Goal: Task Accomplishment & Management: Complete application form

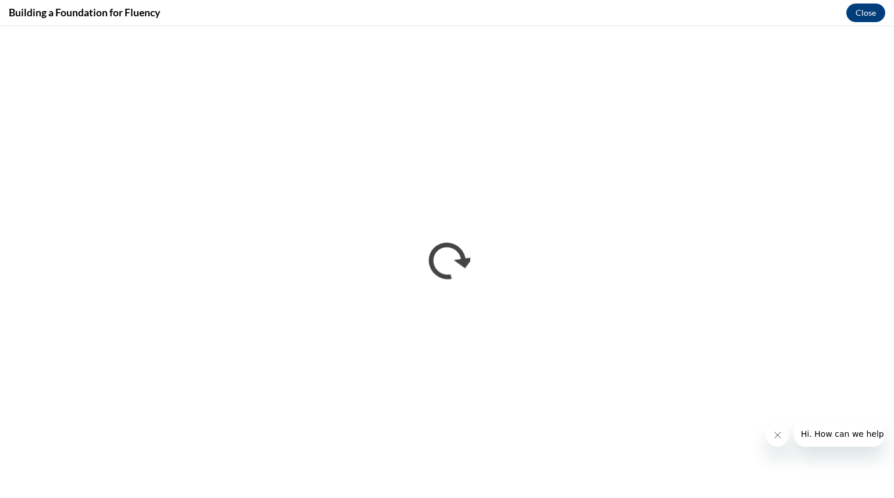
scroll to position [780, 0]
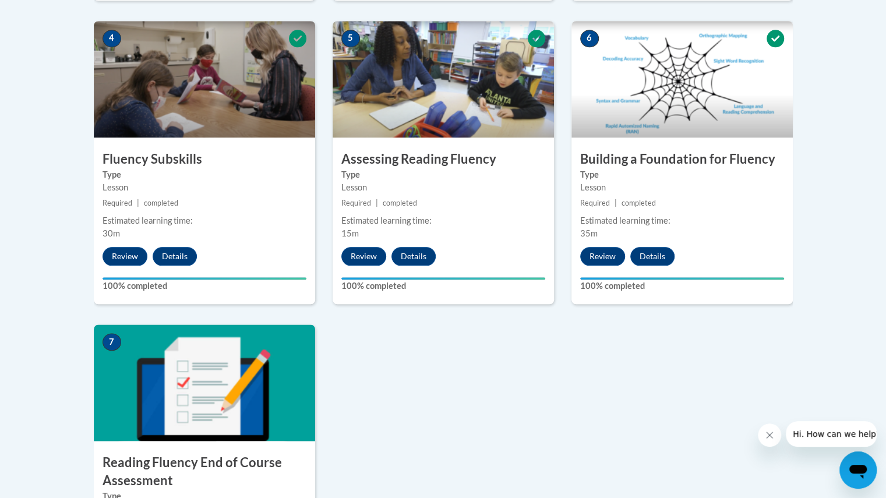
scroll to position [674, 0]
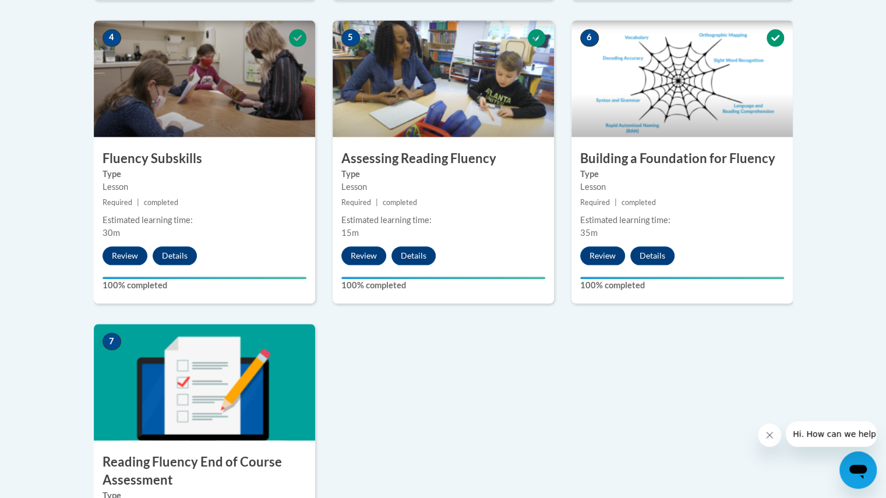
click at [175, 391] on img at bounding box center [204, 382] width 221 height 116
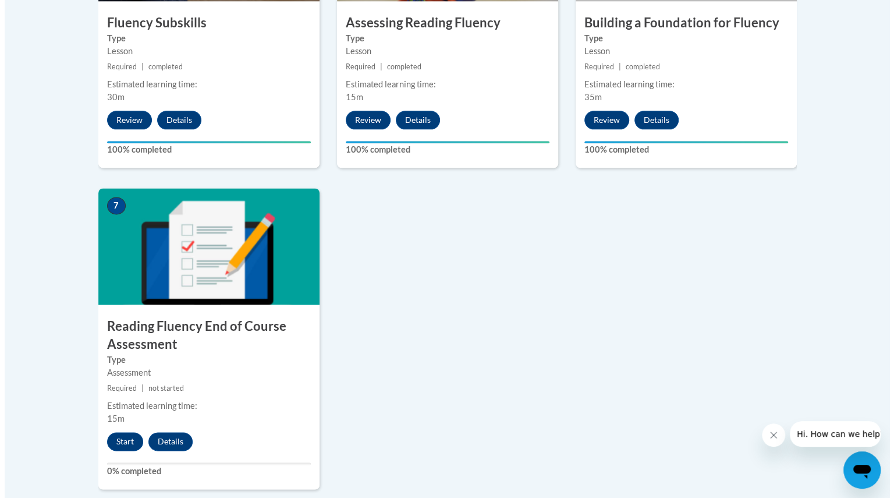
scroll to position [811, 0]
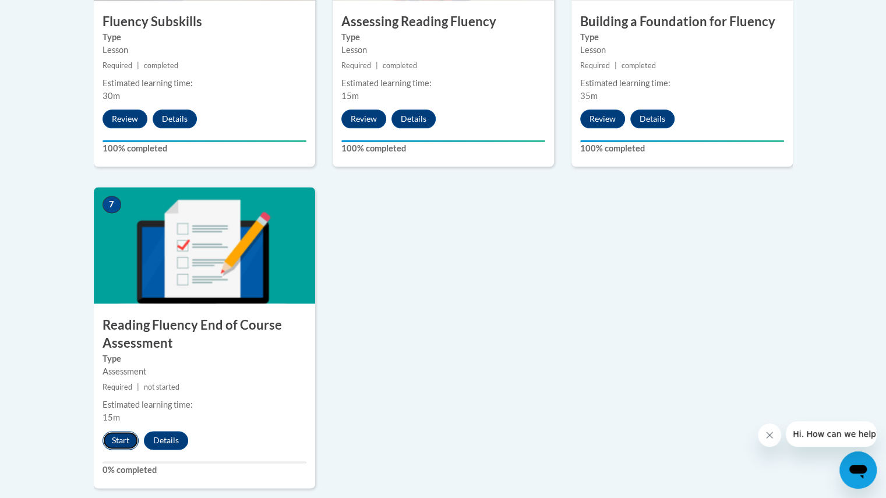
click at [125, 442] on button "Start" at bounding box center [120, 440] width 36 height 19
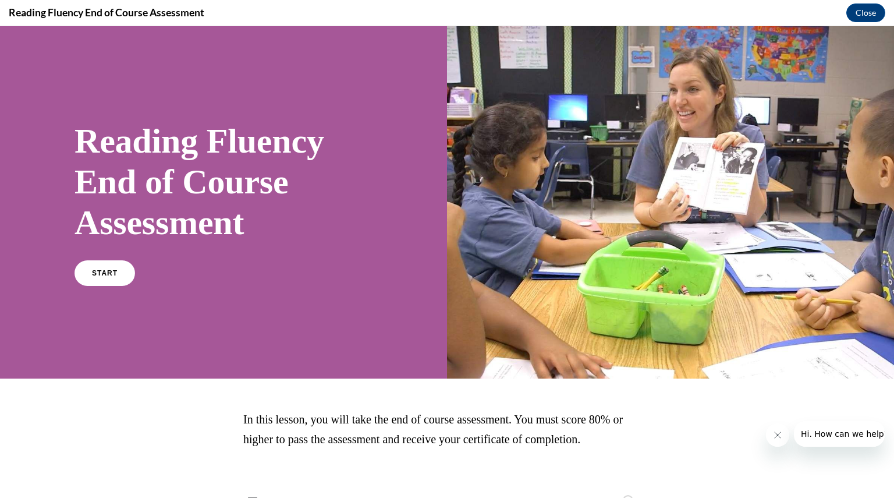
scroll to position [0, 0]
click at [114, 271] on span "START" at bounding box center [104, 273] width 27 height 9
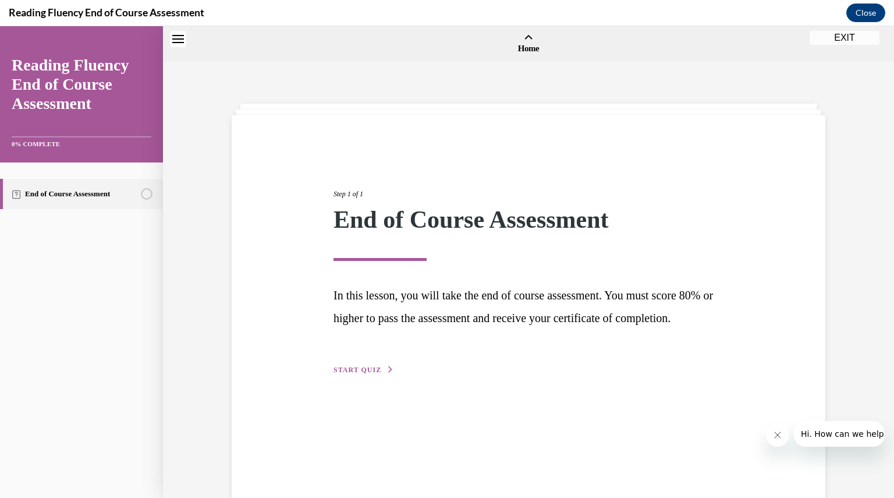
scroll to position [36, 0]
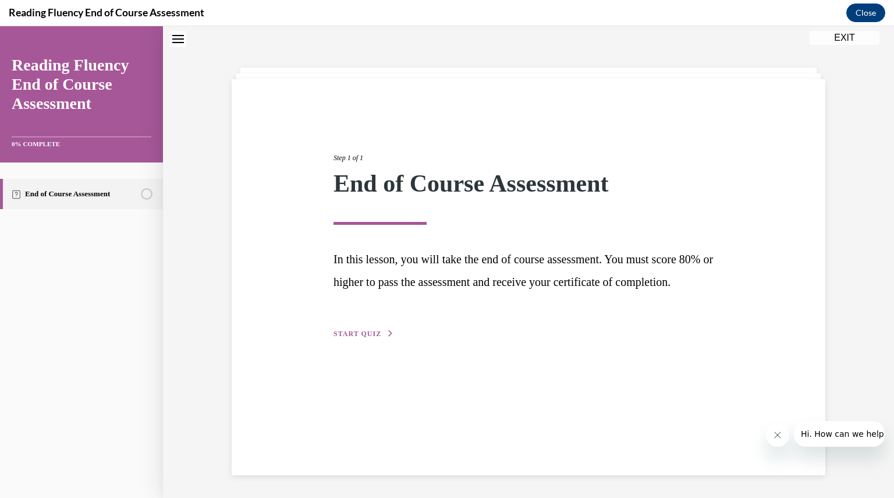
click at [345, 338] on span "START QUIZ" at bounding box center [358, 334] width 48 height 8
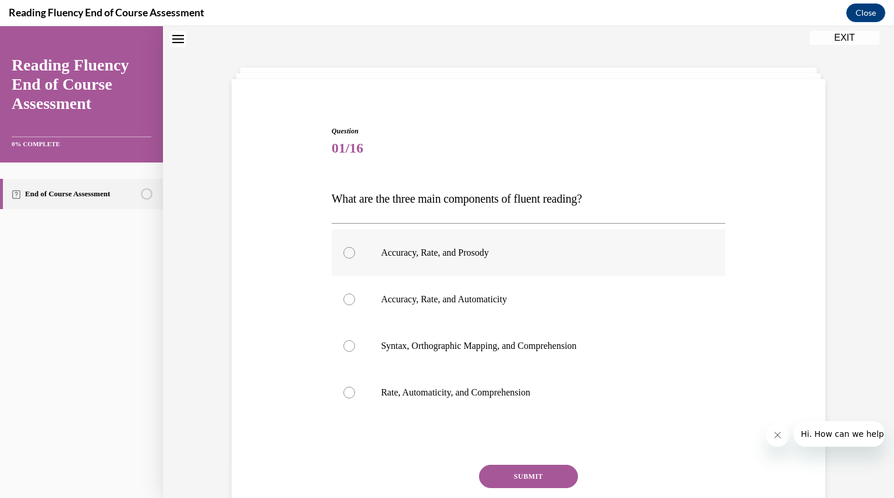
click at [347, 253] on div at bounding box center [349, 253] width 12 height 12
click at [347, 253] on input "Accuracy, Rate, and Prosody" at bounding box center [349, 253] width 12 height 12
radio input "true"
click at [500, 475] on button "SUBMIT" at bounding box center [528, 476] width 99 height 23
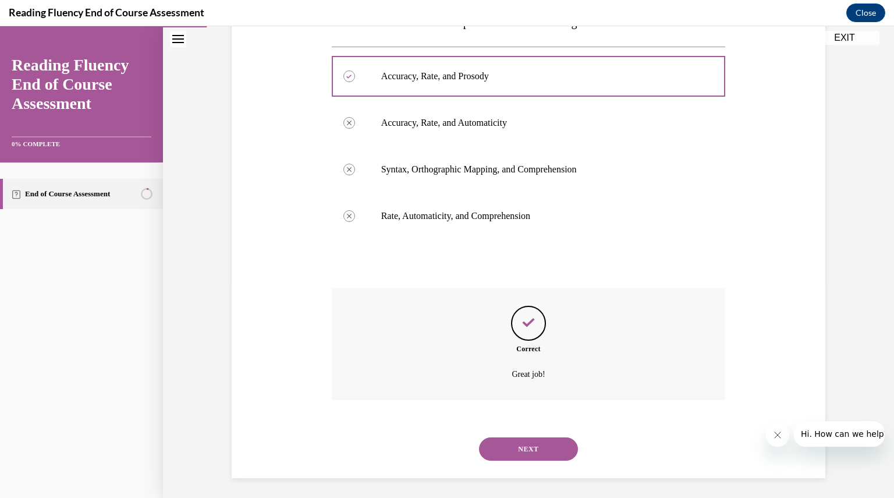
scroll to position [215, 0]
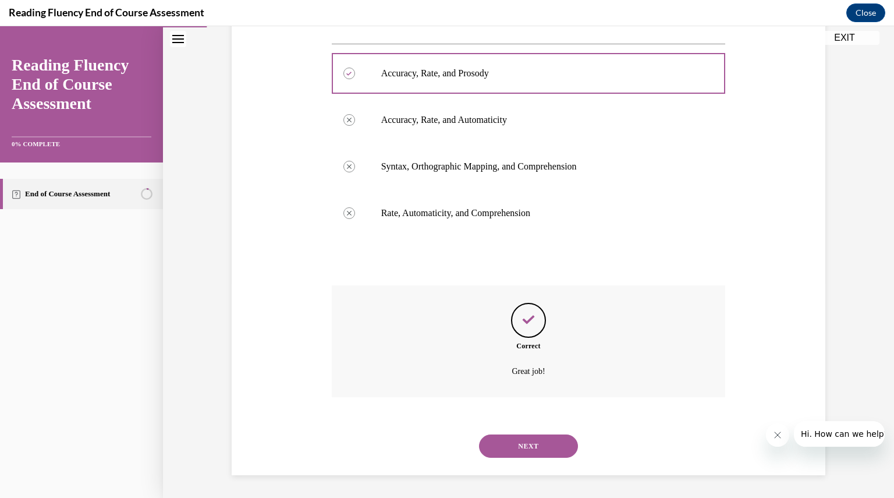
click at [514, 442] on button "NEXT" at bounding box center [528, 445] width 99 height 23
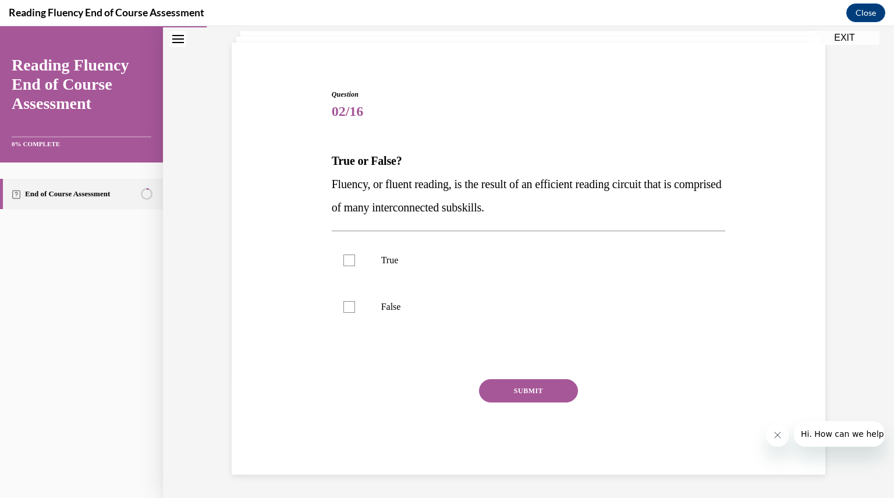
scroll to position [72, 0]
click at [348, 261] on div at bounding box center [349, 261] width 12 height 12
click at [348, 261] on input "True" at bounding box center [349, 261] width 12 height 12
checkbox input "true"
click at [518, 388] on button "SUBMIT" at bounding box center [528, 391] width 99 height 23
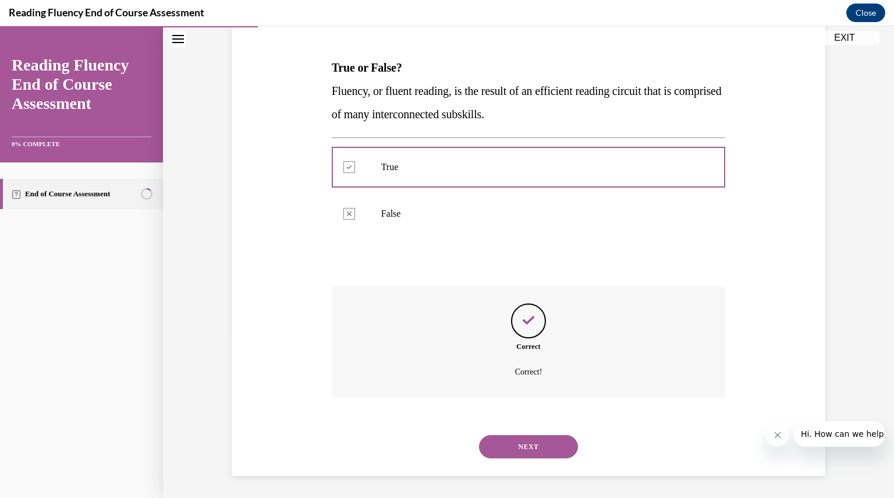
scroll to position [167, 0]
click at [512, 444] on button "NEXT" at bounding box center [528, 445] width 99 height 23
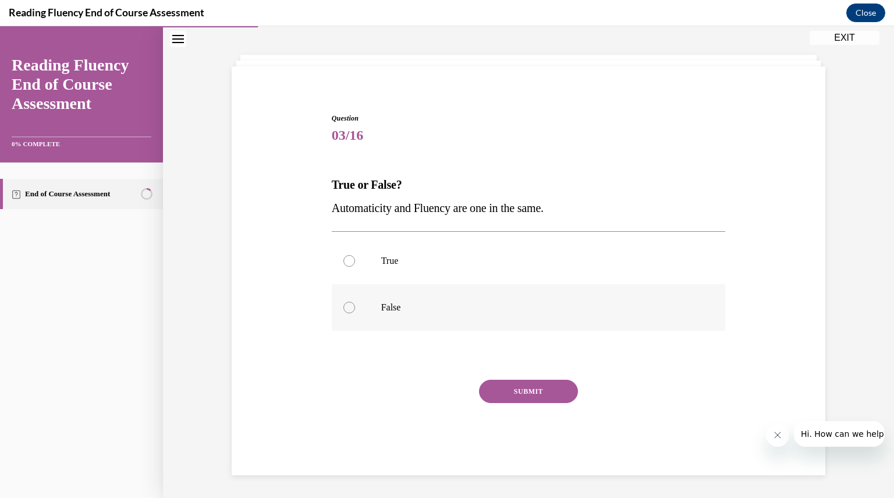
click at [349, 312] on label "False" at bounding box center [529, 307] width 394 height 47
click at [349, 312] on input "False" at bounding box center [349, 308] width 12 height 12
radio input "true"
click at [498, 399] on button "SUBMIT" at bounding box center [528, 391] width 99 height 23
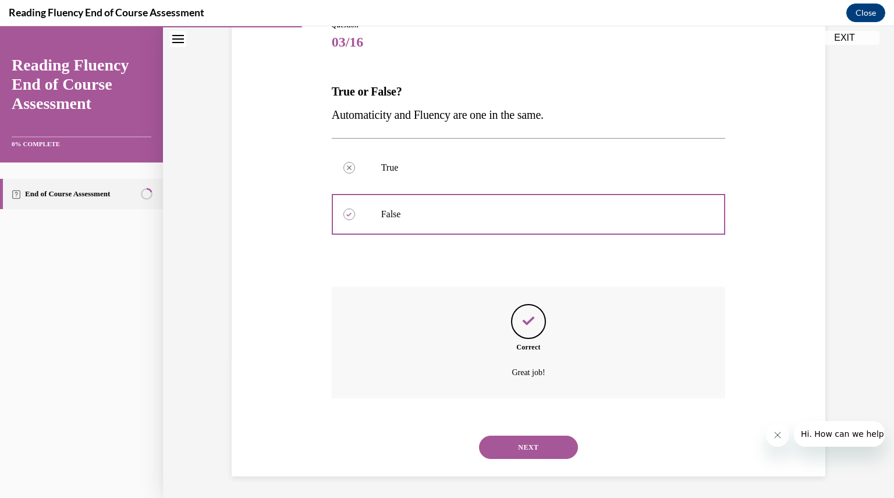
scroll to position [143, 0]
click at [525, 444] on button "NEXT" at bounding box center [528, 445] width 99 height 23
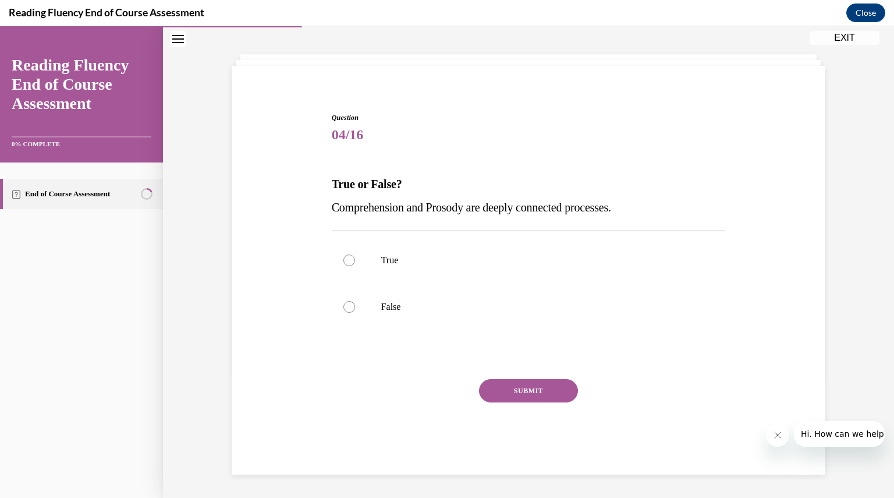
scroll to position [49, 0]
click at [343, 263] on div at bounding box center [349, 261] width 12 height 12
click at [343, 263] on input "True" at bounding box center [349, 261] width 12 height 12
radio input "true"
click at [549, 384] on button "SUBMIT" at bounding box center [528, 391] width 99 height 23
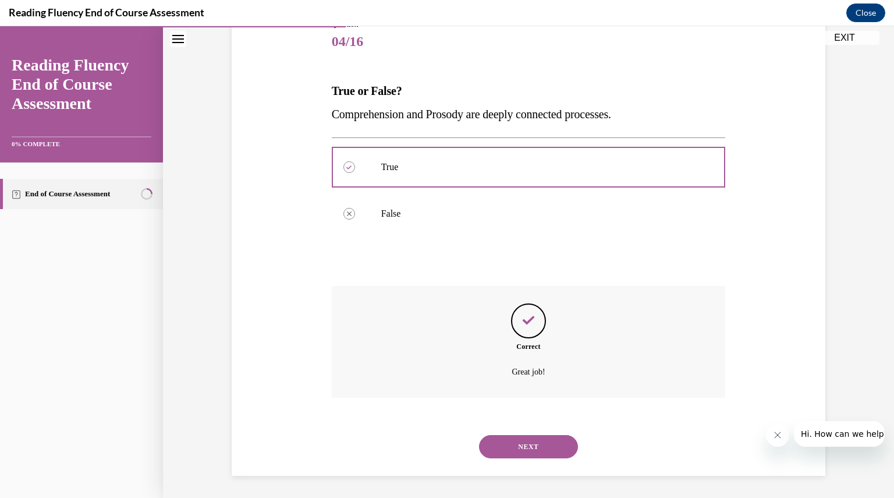
scroll to position [143, 0]
click at [529, 438] on button "NEXT" at bounding box center [528, 445] width 99 height 23
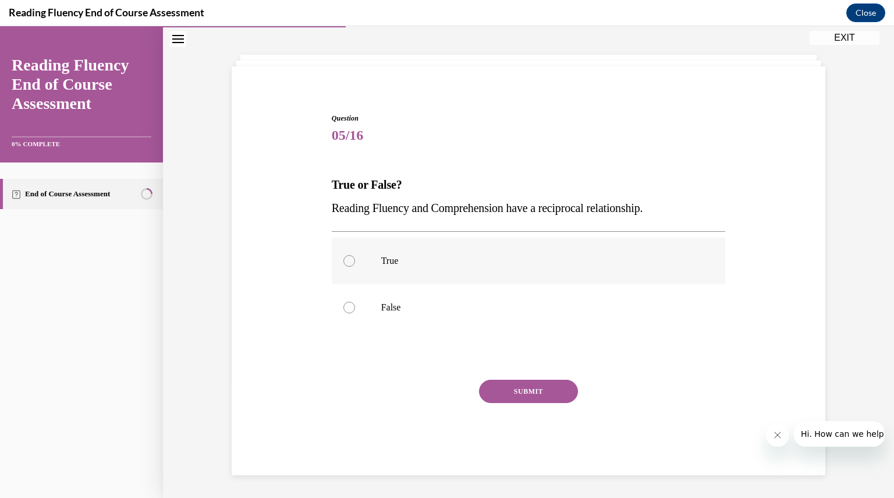
click at [343, 264] on div at bounding box center [349, 261] width 12 height 12
click at [343, 264] on input "True" at bounding box center [349, 261] width 12 height 12
radio input "true"
click at [494, 394] on button "SUBMIT" at bounding box center [528, 391] width 99 height 23
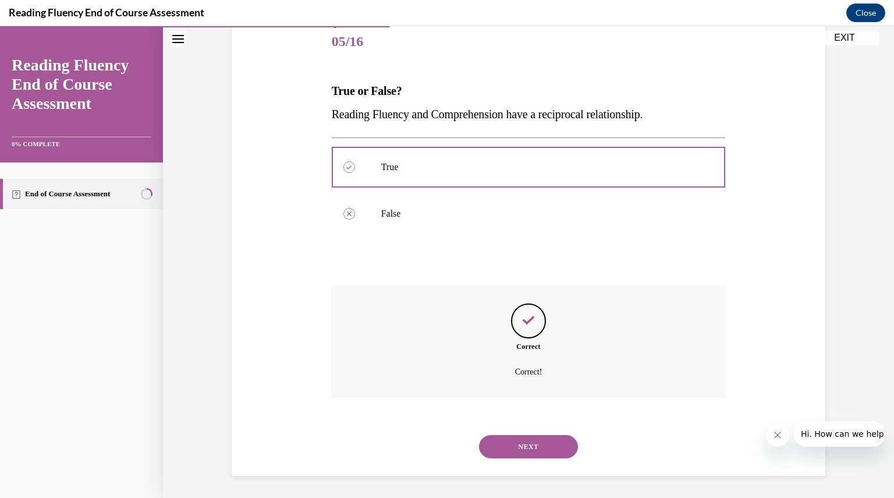
scroll to position [143, 0]
click at [511, 437] on button "NEXT" at bounding box center [528, 445] width 99 height 23
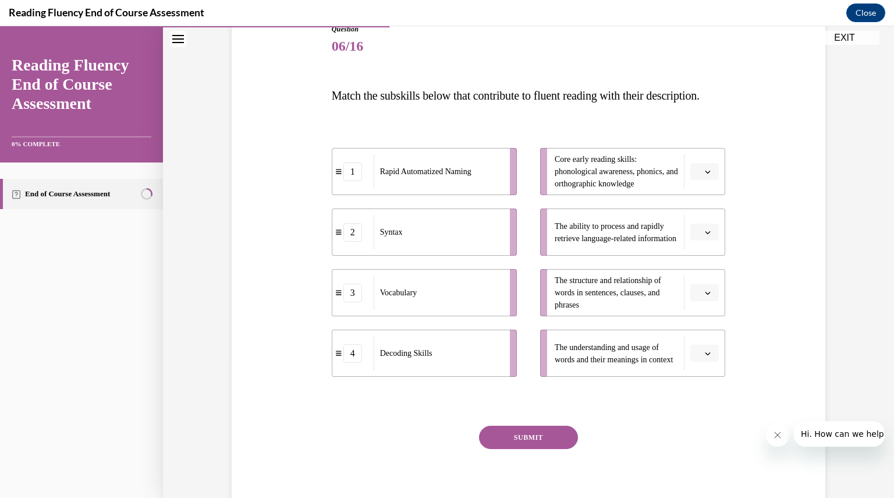
scroll to position [138, 0]
click at [705, 296] on icon "button" at bounding box center [708, 293] width 6 height 6
click at [699, 381] on div "2" at bounding box center [699, 388] width 29 height 23
click at [705, 235] on icon "button" at bounding box center [708, 232] width 6 height 6
click at [701, 300] on div "1" at bounding box center [699, 304] width 29 height 23
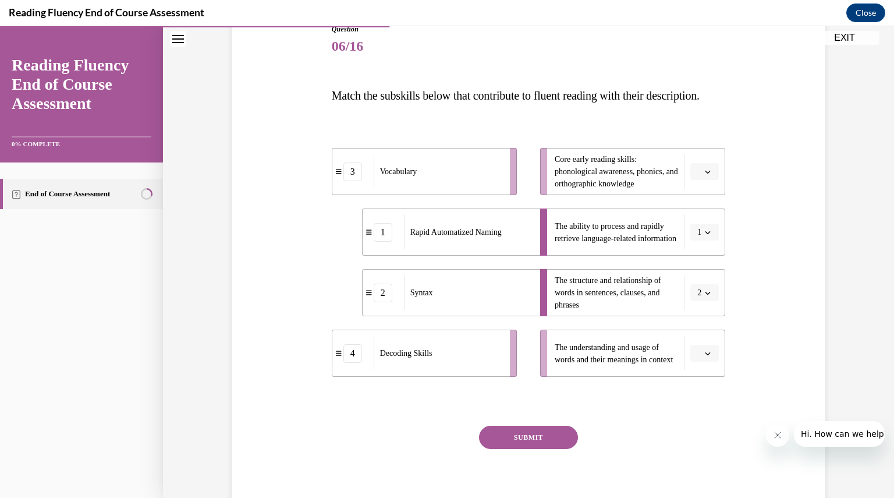
click at [705, 356] on icon "button" at bounding box center [708, 353] width 6 height 6
click at [699, 323] on div "3" at bounding box center [699, 327] width 29 height 23
click at [705, 175] on icon "button" at bounding box center [708, 172] width 6 height 6
click at [706, 313] on div "4" at bounding box center [699, 313] width 29 height 23
click at [533, 449] on button "SUBMIT" at bounding box center [528, 437] width 99 height 23
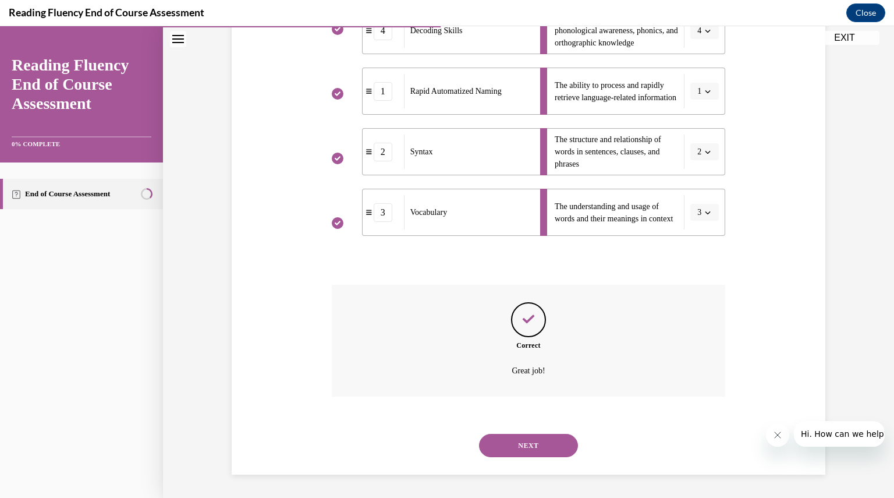
scroll to position [302, 0]
click at [532, 440] on button "NEXT" at bounding box center [528, 445] width 99 height 23
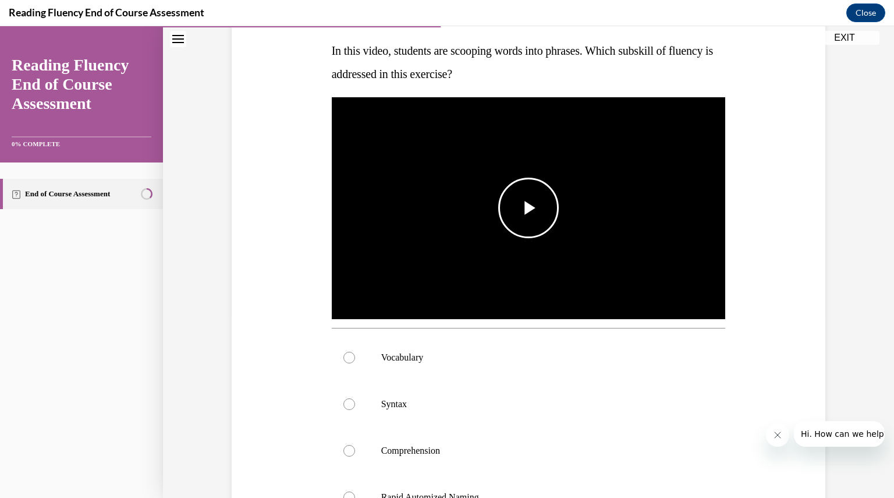
scroll to position [182, 0]
click at [529, 208] on span "Video player" at bounding box center [529, 208] width 0 height 0
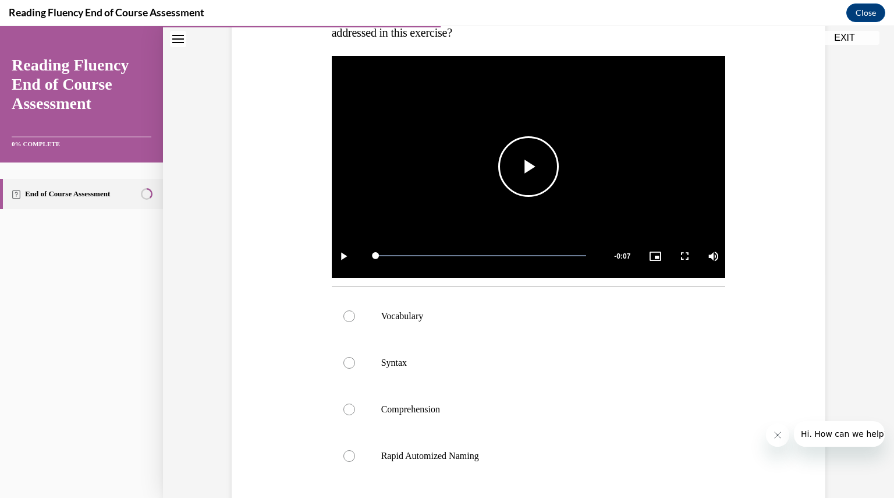
scroll to position [224, 0]
click at [349, 362] on div at bounding box center [349, 363] width 12 height 12
click at [349, 362] on input "Syntax" at bounding box center [349, 363] width 12 height 12
radio input "true"
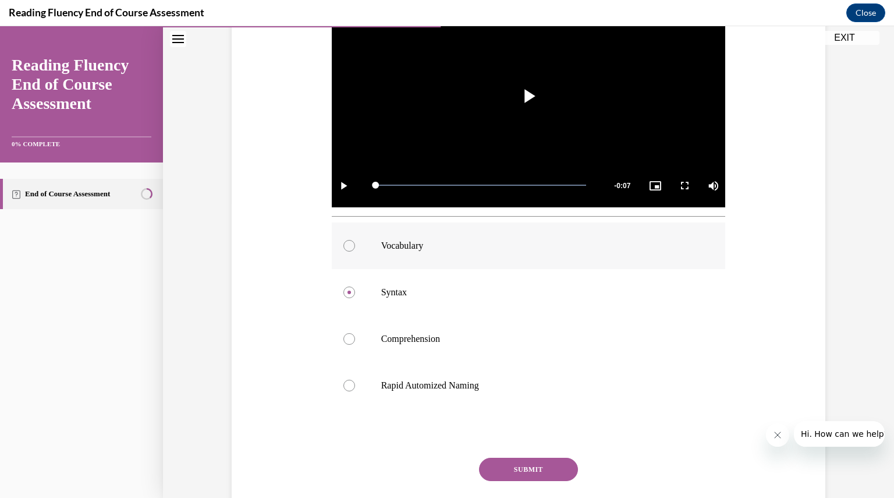
scroll to position [295, 0]
click at [529, 464] on button "SUBMIT" at bounding box center [528, 468] width 99 height 23
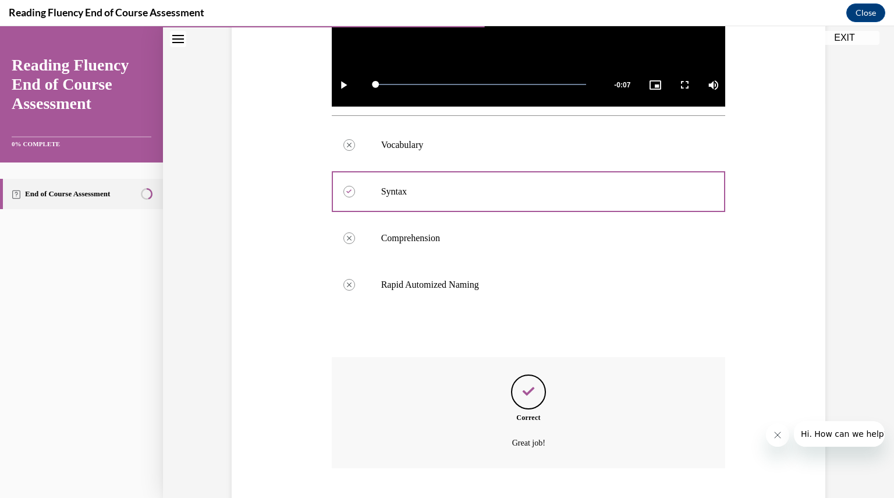
scroll to position [466, 0]
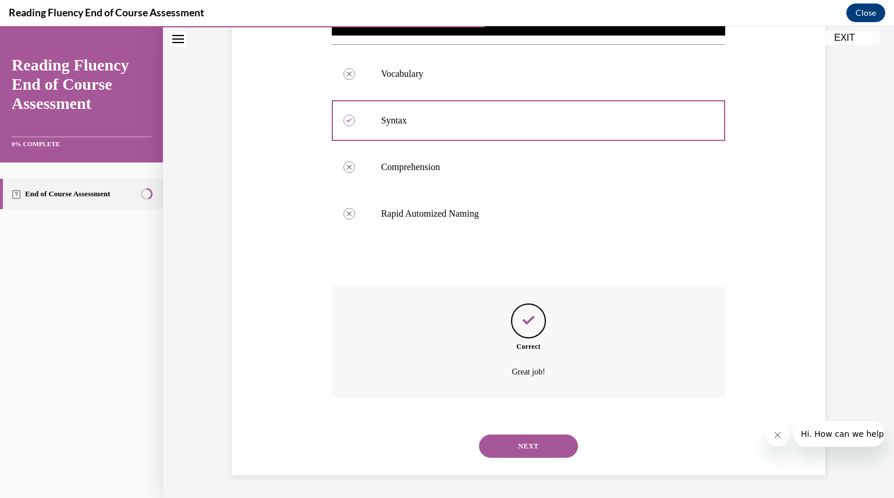
click at [522, 445] on button "NEXT" at bounding box center [528, 445] width 99 height 23
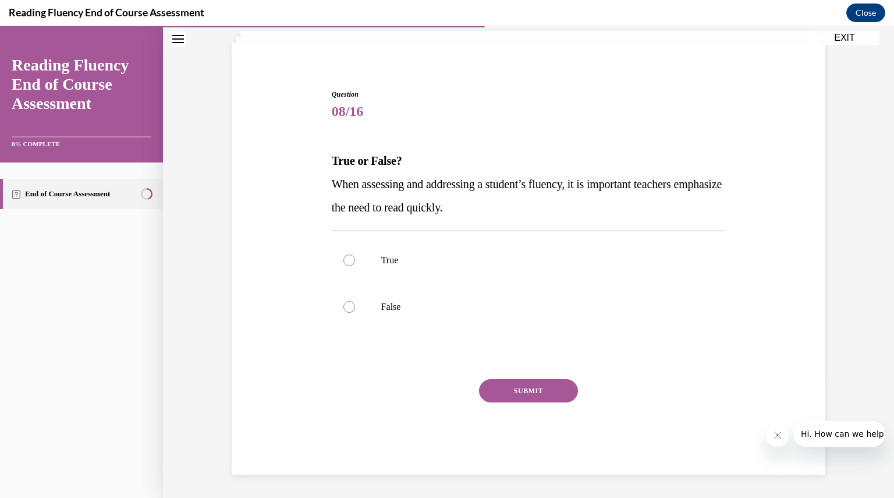
scroll to position [72, 0]
click at [345, 304] on div at bounding box center [349, 308] width 12 height 12
click at [345, 304] on input "False" at bounding box center [349, 308] width 12 height 12
radio input "true"
click at [520, 391] on button "SUBMIT" at bounding box center [528, 391] width 99 height 23
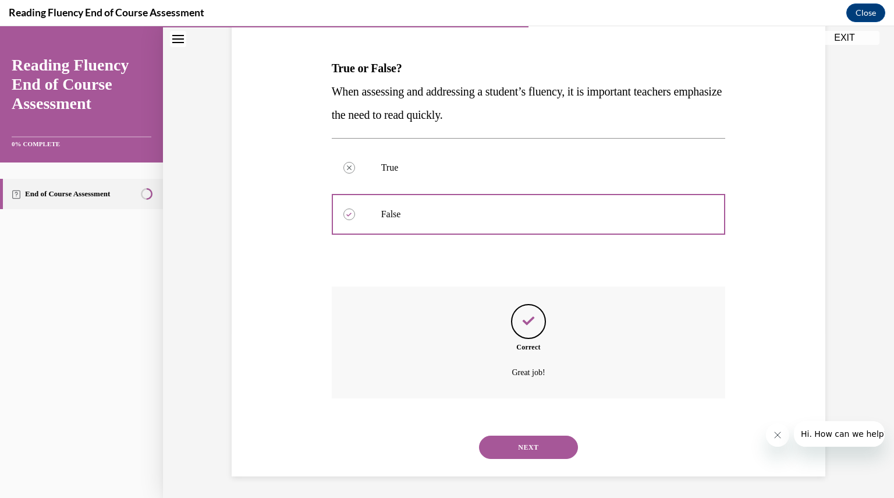
scroll to position [167, 0]
click at [509, 450] on button "NEXT" at bounding box center [528, 445] width 99 height 23
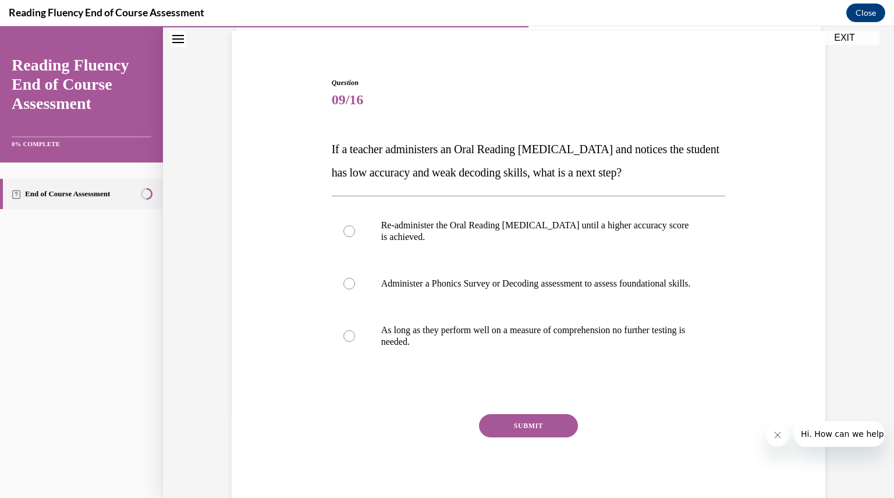
scroll to position [91, 0]
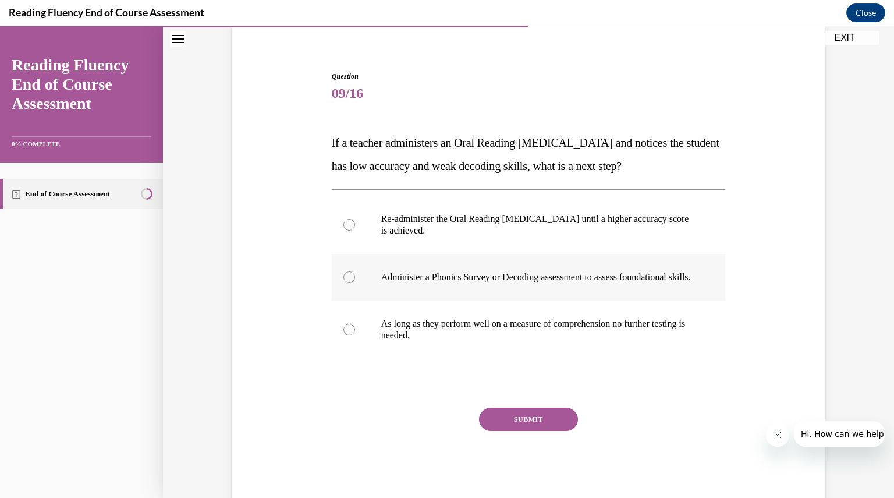
click at [346, 283] on div at bounding box center [349, 277] width 12 height 12
click at [346, 283] on input "Administer a Phonics Survey or Decoding assessment to assess foundational skill…" at bounding box center [349, 277] width 12 height 12
radio input "true"
click at [512, 431] on button "SUBMIT" at bounding box center [528, 419] width 99 height 23
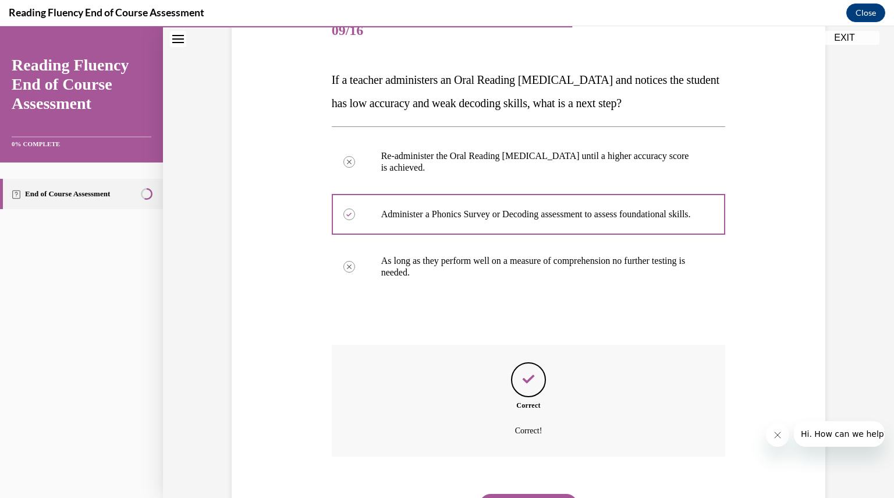
scroll to position [225, 0]
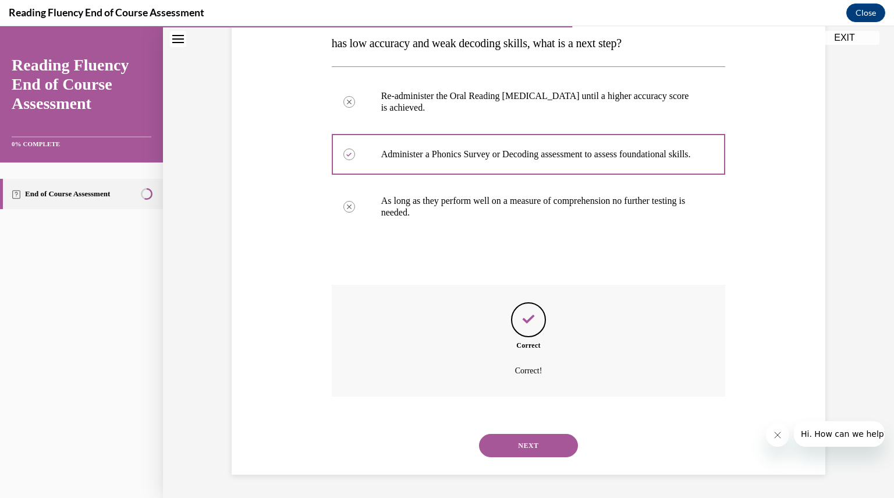
click at [515, 444] on button "NEXT" at bounding box center [528, 445] width 99 height 23
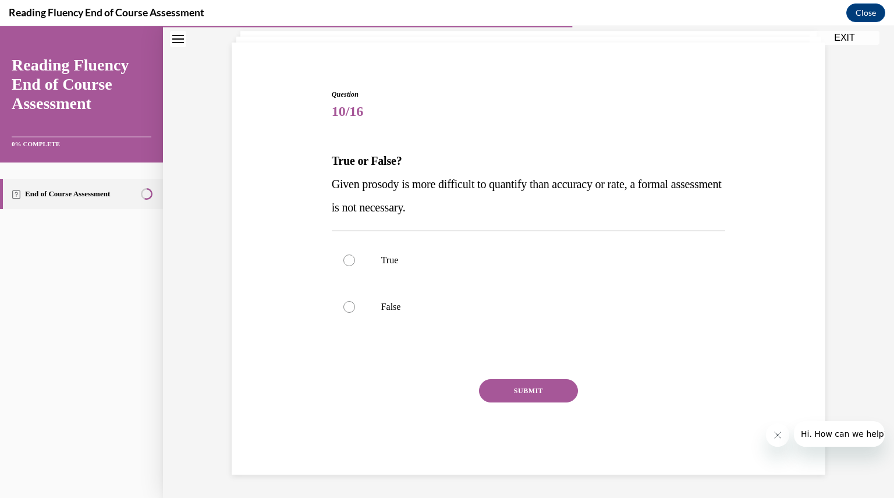
scroll to position [72, 0]
click at [343, 307] on div at bounding box center [349, 308] width 12 height 12
click at [343, 307] on input "False" at bounding box center [349, 308] width 12 height 12
radio input "true"
click at [531, 399] on button "SUBMIT" at bounding box center [528, 391] width 99 height 23
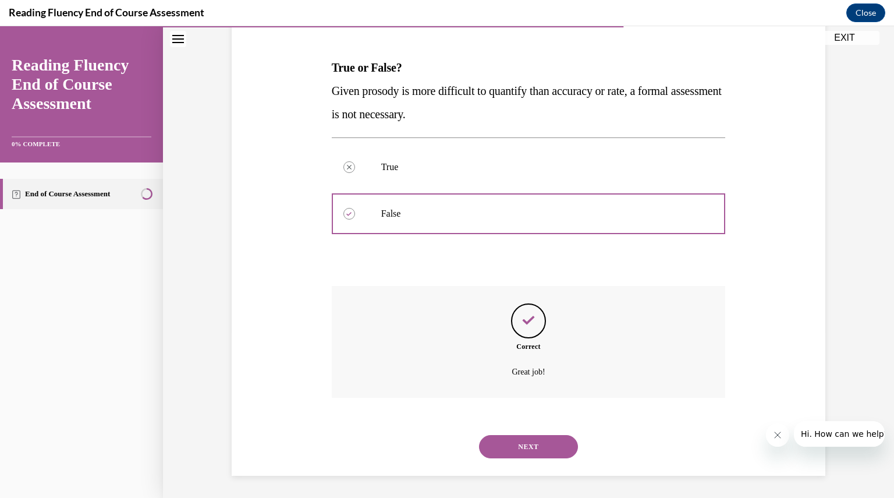
scroll to position [167, 0]
click at [527, 442] on button "NEXT" at bounding box center [528, 445] width 99 height 23
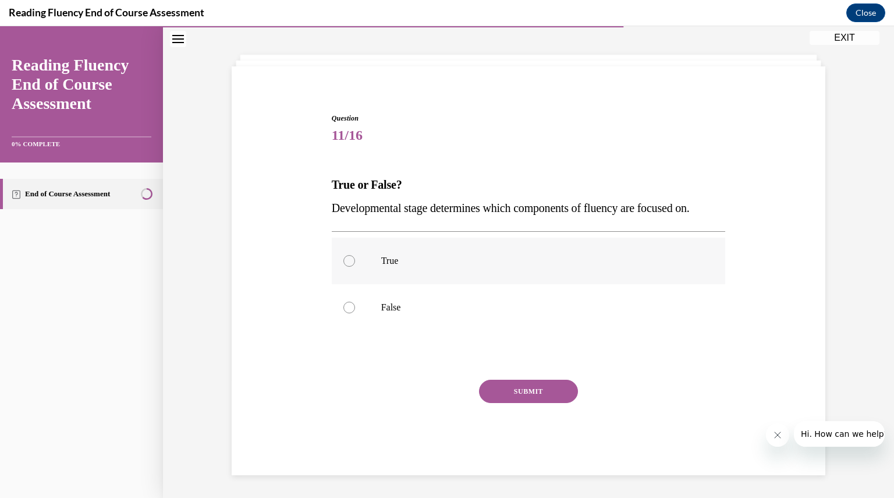
click at [346, 262] on div at bounding box center [349, 261] width 12 height 12
click at [346, 262] on input "True" at bounding box center [349, 261] width 12 height 12
radio input "true"
click at [502, 388] on button "SUBMIT" at bounding box center [528, 391] width 99 height 23
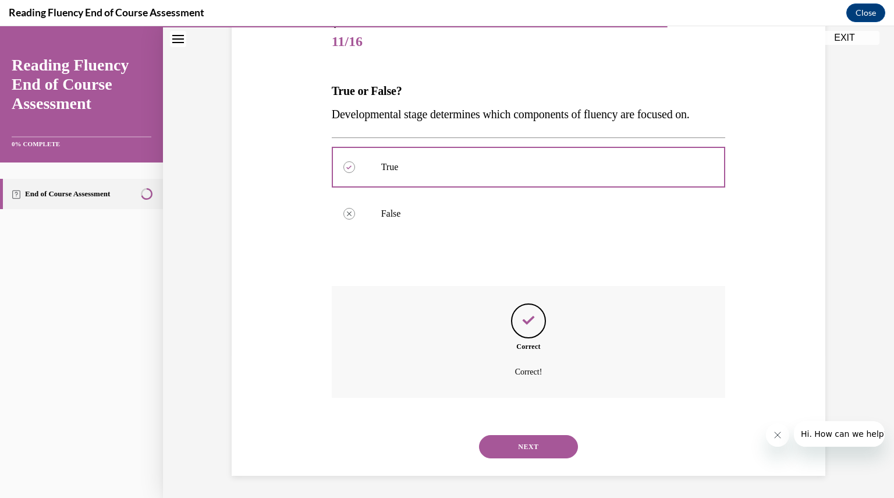
scroll to position [143, 0]
click at [513, 450] on button "NEXT" at bounding box center [528, 445] width 99 height 23
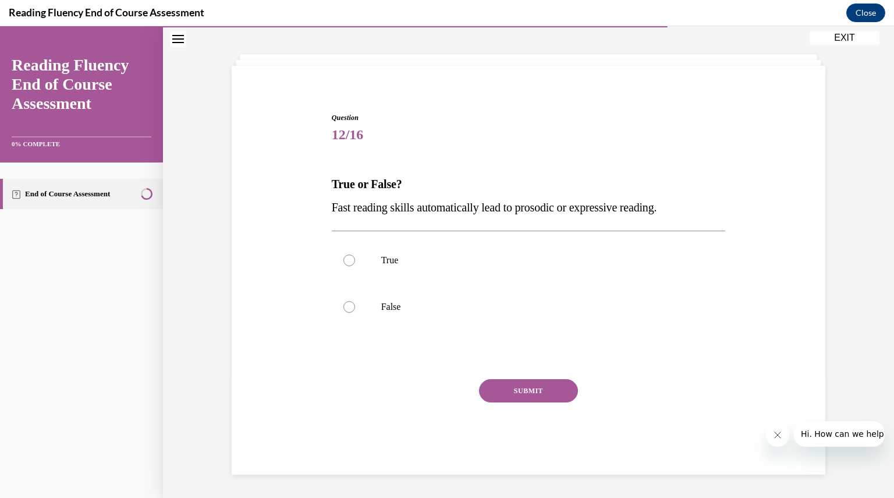
scroll to position [49, 0]
click at [343, 305] on div at bounding box center [349, 308] width 12 height 12
click at [343, 305] on input "False" at bounding box center [349, 308] width 12 height 12
radio input "true"
click at [514, 389] on button "SUBMIT" at bounding box center [528, 391] width 99 height 23
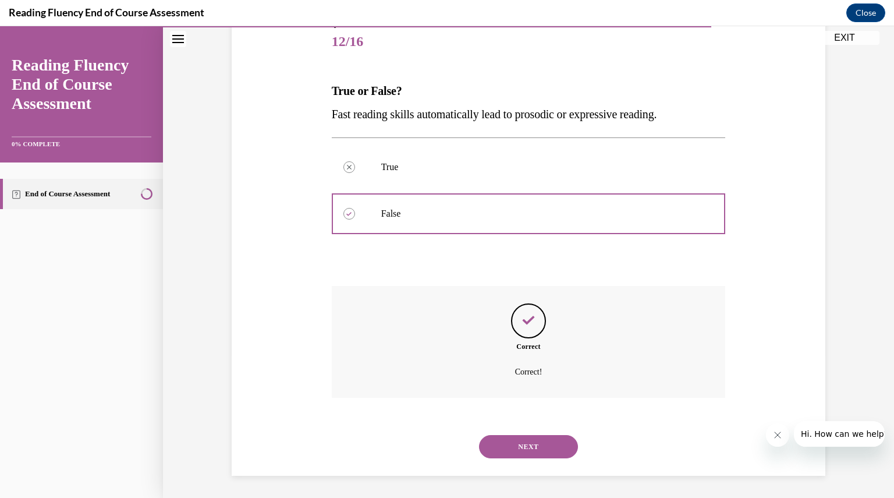
scroll to position [143, 0]
click at [511, 447] on button "NEXT" at bounding box center [528, 445] width 99 height 23
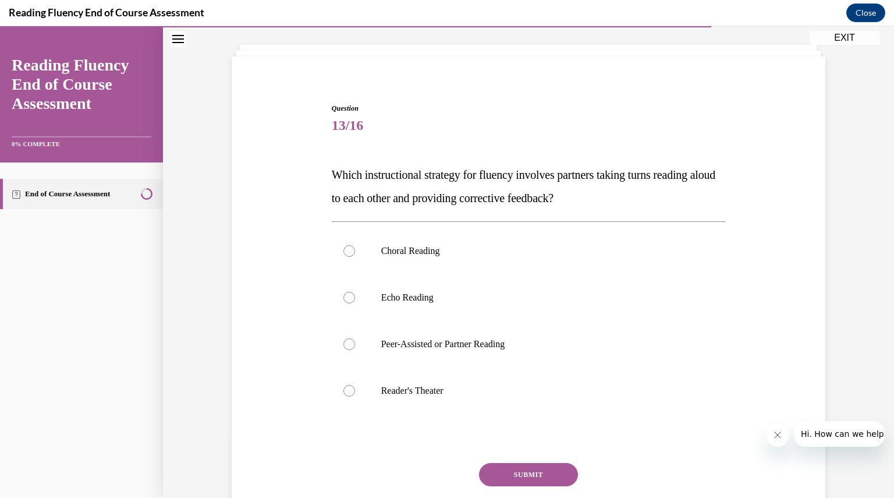
scroll to position [60, 0]
click at [353, 342] on label "Peer-Assisted or Partner Reading" at bounding box center [529, 343] width 394 height 47
click at [353, 342] on input "Peer-Assisted or Partner Reading" at bounding box center [349, 343] width 12 height 12
radio input "true"
click at [527, 468] on button "SUBMIT" at bounding box center [528, 473] width 99 height 23
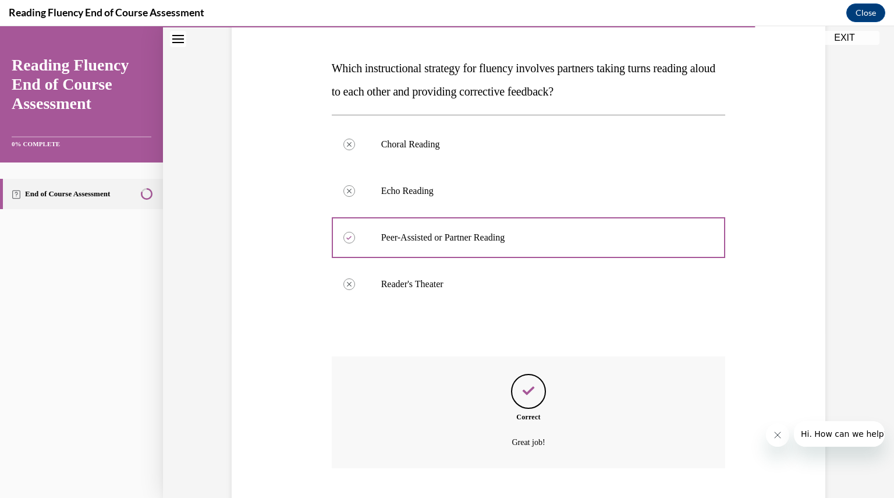
scroll to position [236, 0]
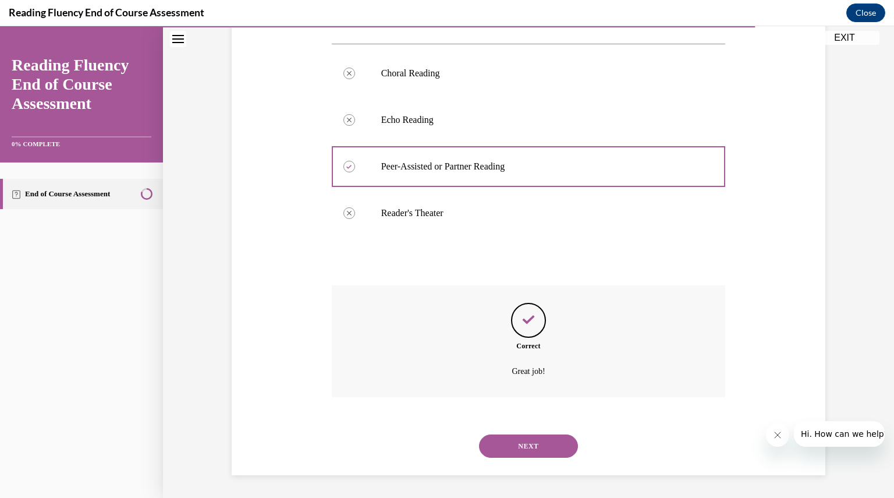
click at [527, 454] on button "NEXT" at bounding box center [528, 445] width 99 height 23
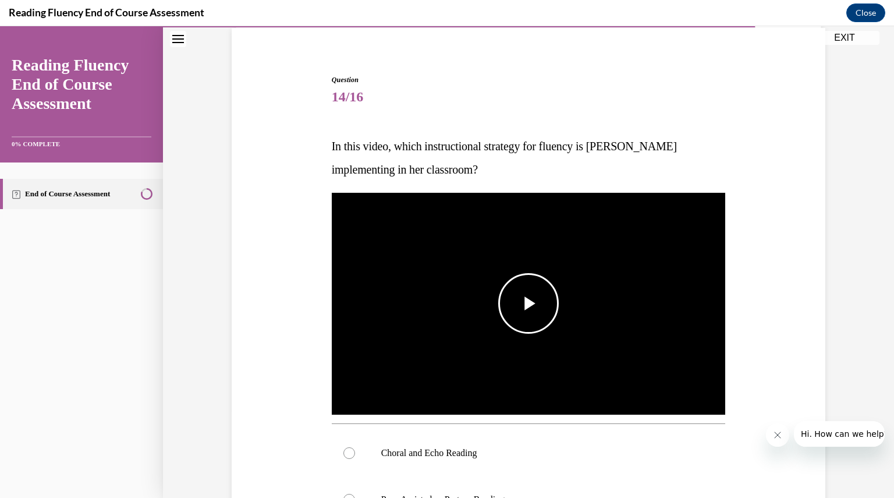
scroll to position [87, 0]
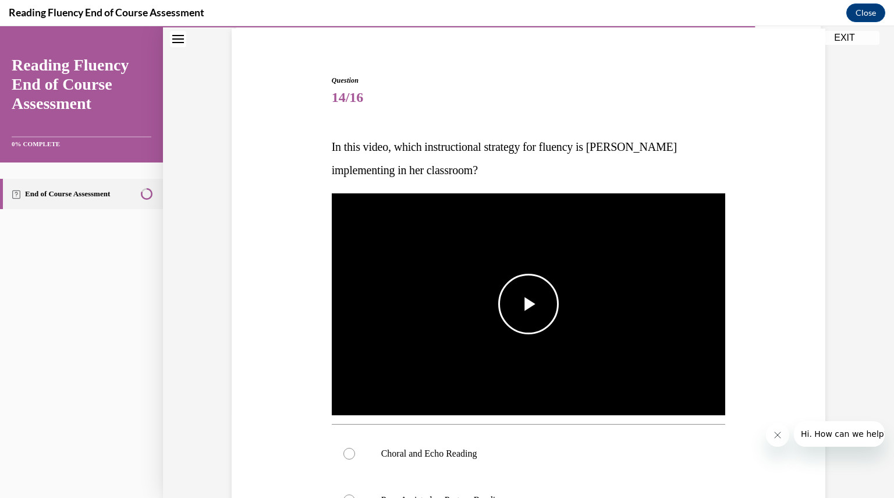
click at [529, 304] on span "Video player" at bounding box center [529, 304] width 0 height 0
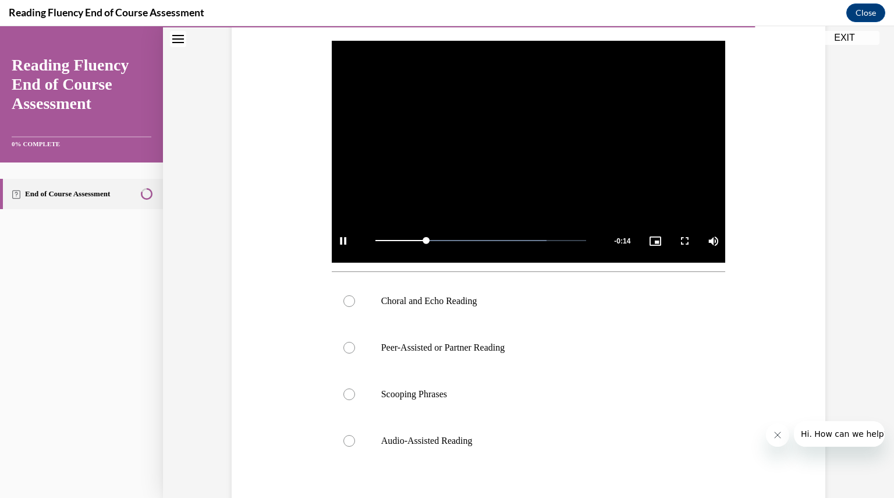
scroll to position [239, 0]
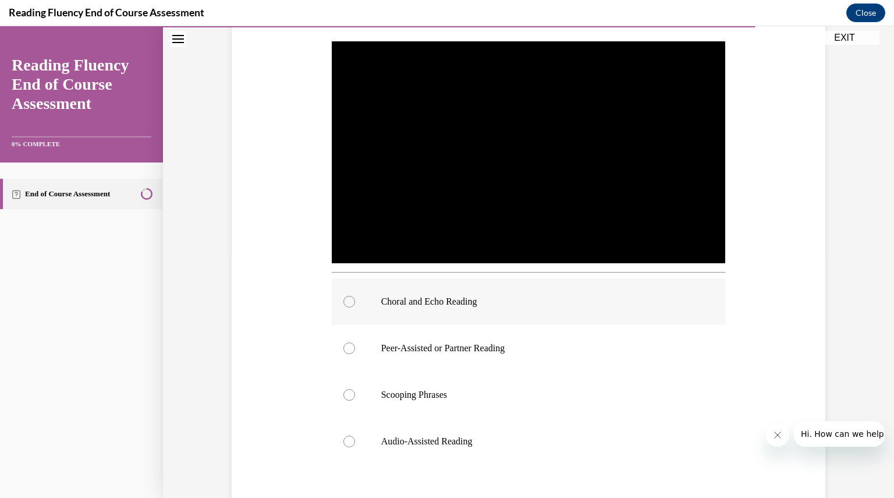
click at [346, 302] on div at bounding box center [349, 302] width 12 height 12
click at [346, 302] on input "Choral and Echo Reading" at bounding box center [349, 302] width 12 height 12
radio input "true"
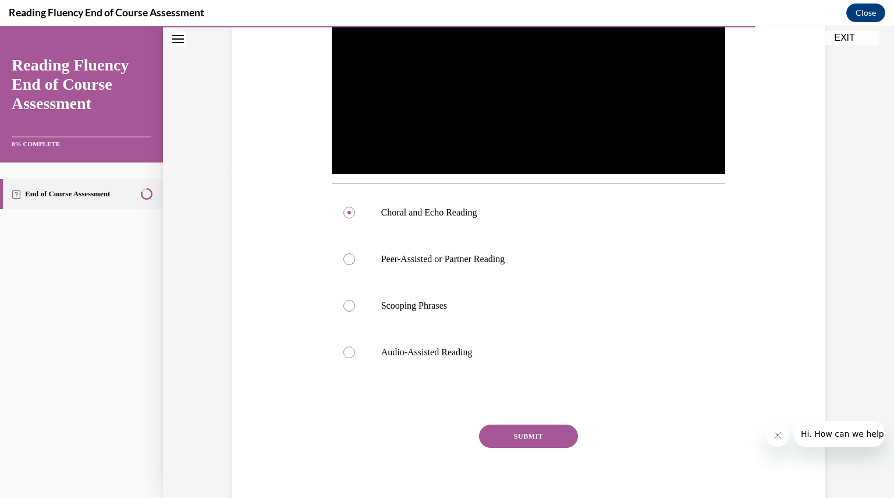
click at [508, 419] on div "Question 14/16 In this video, which instructional strategy for fluency is [PERS…" at bounding box center [529, 177] width 394 height 686
click at [507, 432] on button "SUBMIT" at bounding box center [528, 435] width 99 height 23
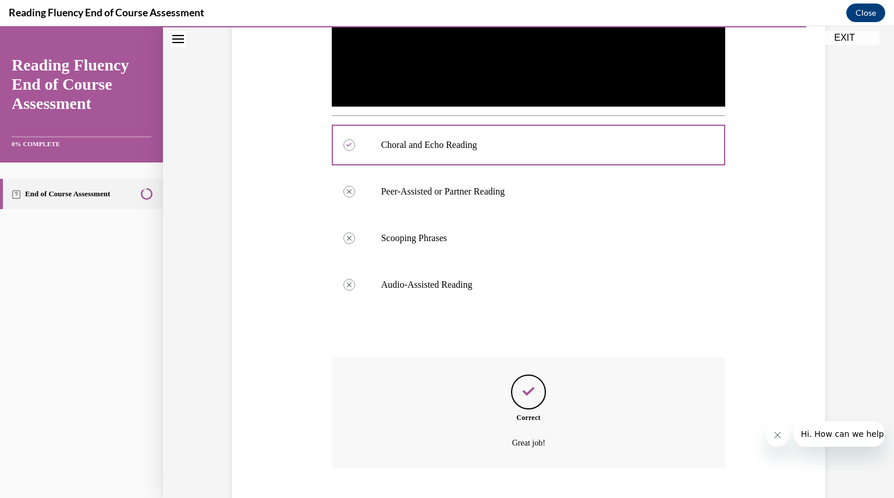
scroll to position [466, 0]
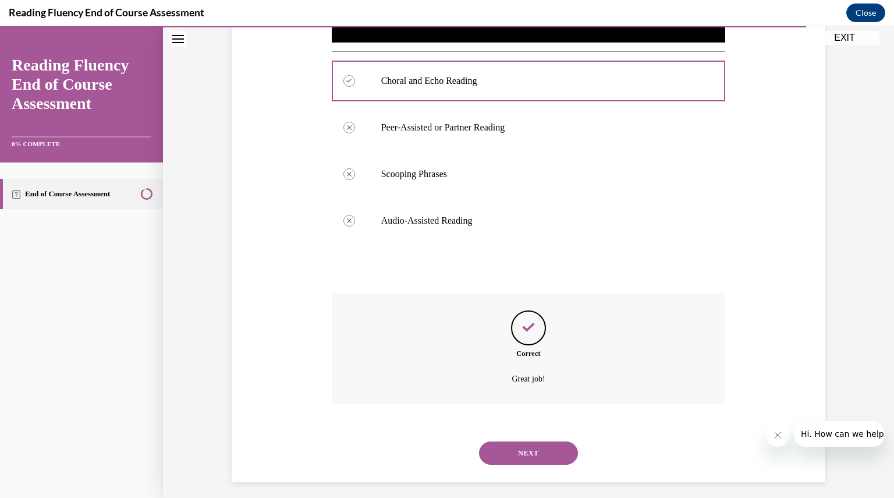
click at [503, 452] on button "NEXT" at bounding box center [528, 452] width 99 height 23
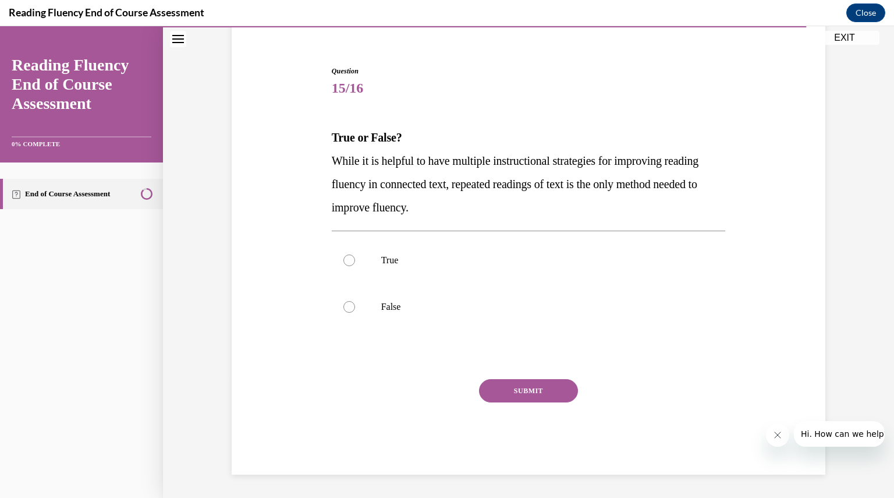
scroll to position [95, 0]
click at [345, 308] on div at bounding box center [349, 308] width 12 height 12
click at [345, 308] on input "False" at bounding box center [349, 308] width 12 height 12
radio input "true"
click at [501, 391] on button "SUBMIT" at bounding box center [528, 391] width 99 height 23
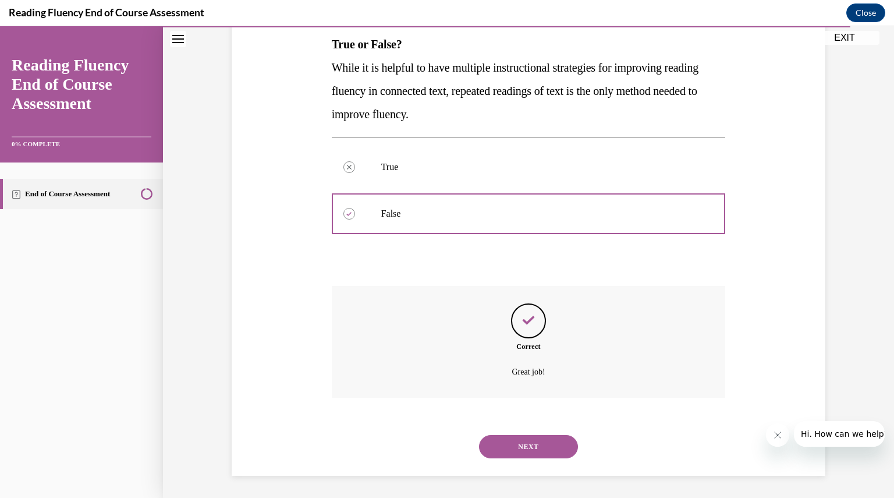
scroll to position [190, 0]
click at [507, 445] on button "NEXT" at bounding box center [528, 445] width 99 height 23
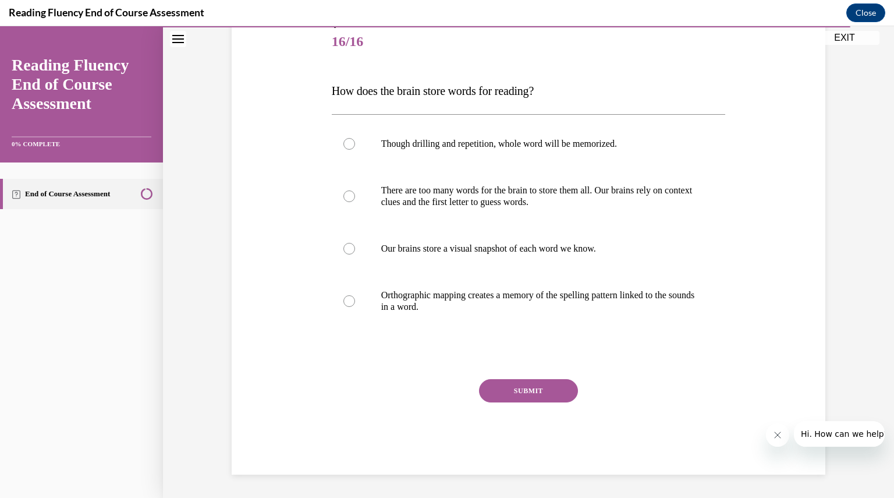
scroll to position [130, 0]
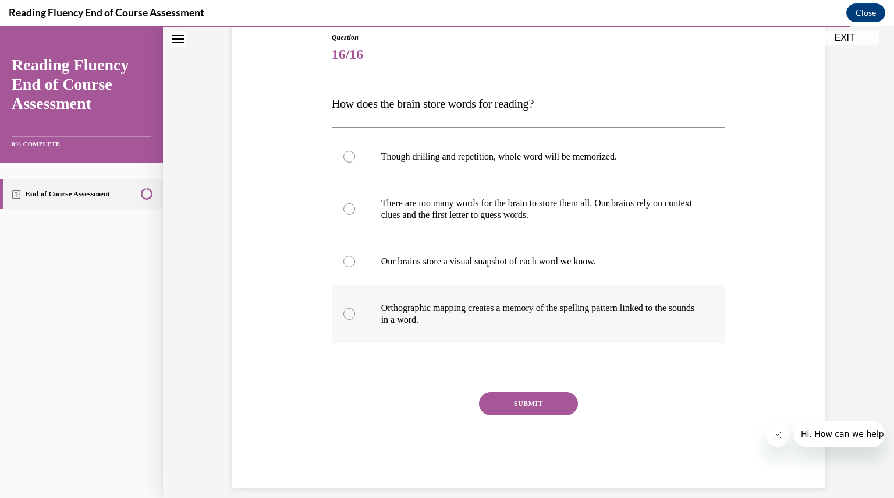
click at [346, 310] on div at bounding box center [349, 314] width 12 height 12
click at [346, 310] on input "Orthographic mapping creates a memory of the spelling pattern linked to the sou…" at bounding box center [349, 314] width 12 height 12
radio input "true"
click at [548, 396] on button "SUBMIT" at bounding box center [528, 403] width 99 height 23
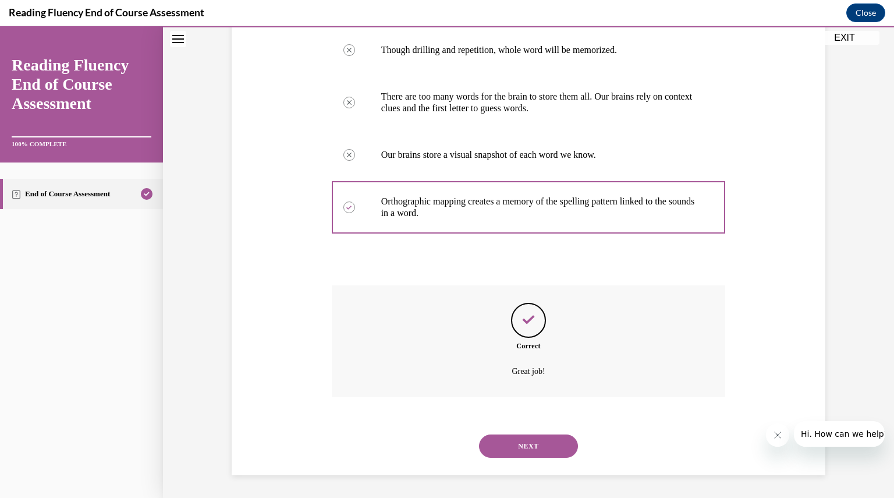
click at [525, 447] on button "NEXT" at bounding box center [528, 445] width 99 height 23
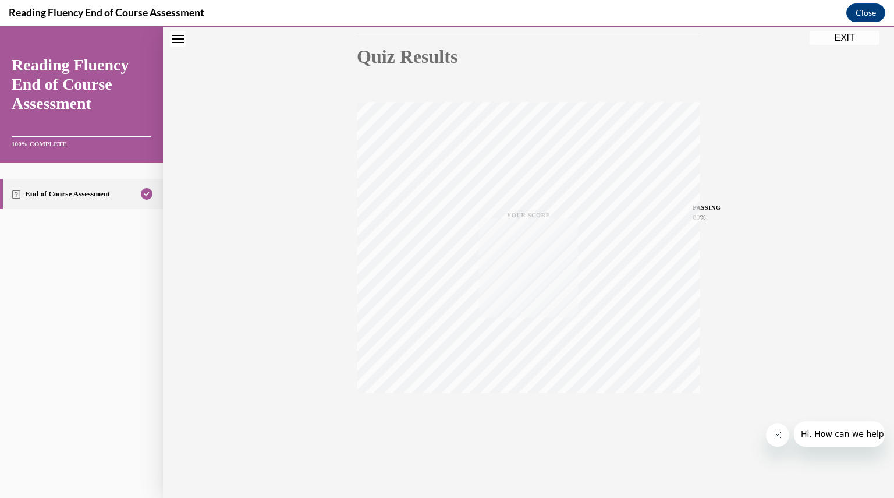
scroll to position [125, 0]
click at [837, 36] on button "EXIT" at bounding box center [845, 38] width 70 height 14
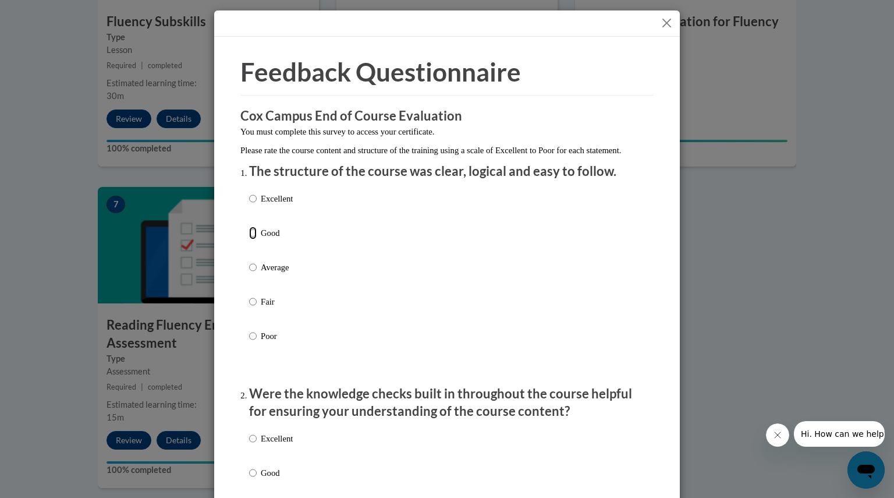
click at [249, 239] on input "Good" at bounding box center [253, 232] width 8 height 13
radio input "true"
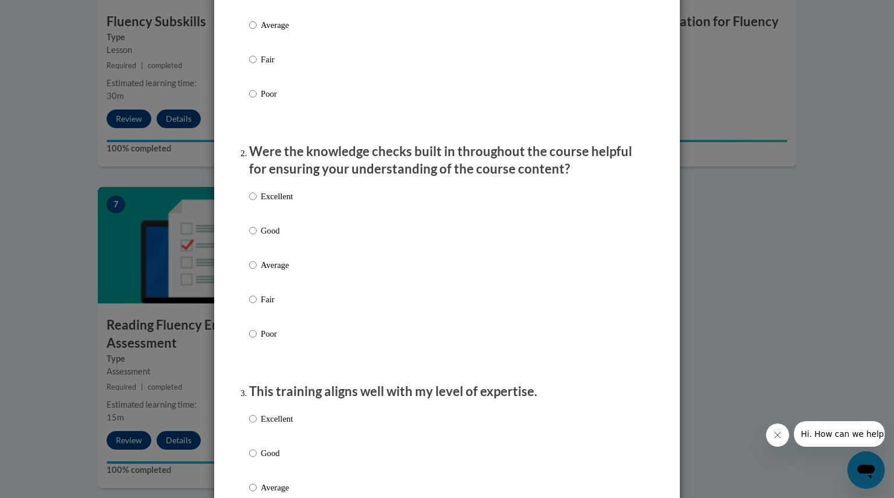
scroll to position [240, 0]
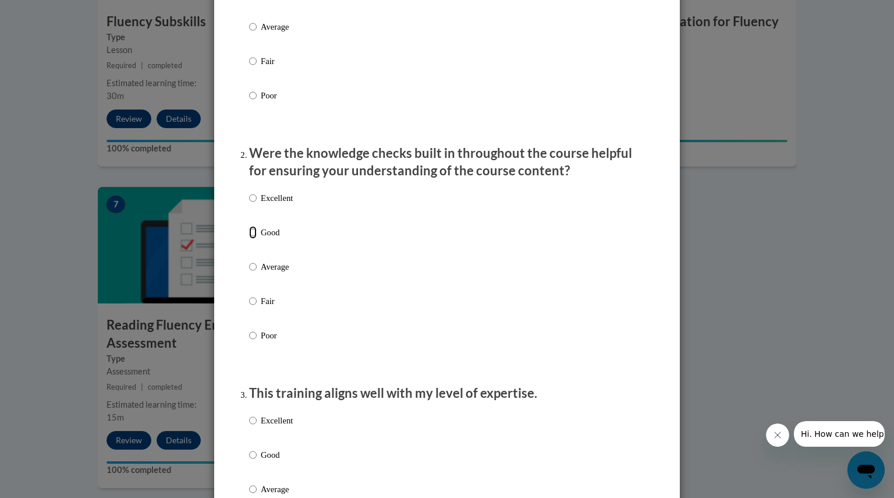
click at [249, 239] on input "Good" at bounding box center [253, 232] width 8 height 13
radio input "true"
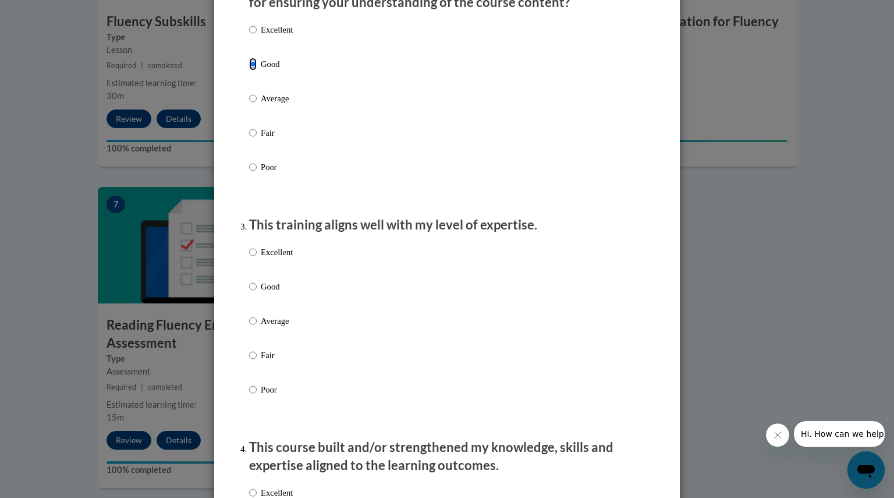
scroll to position [422, 0]
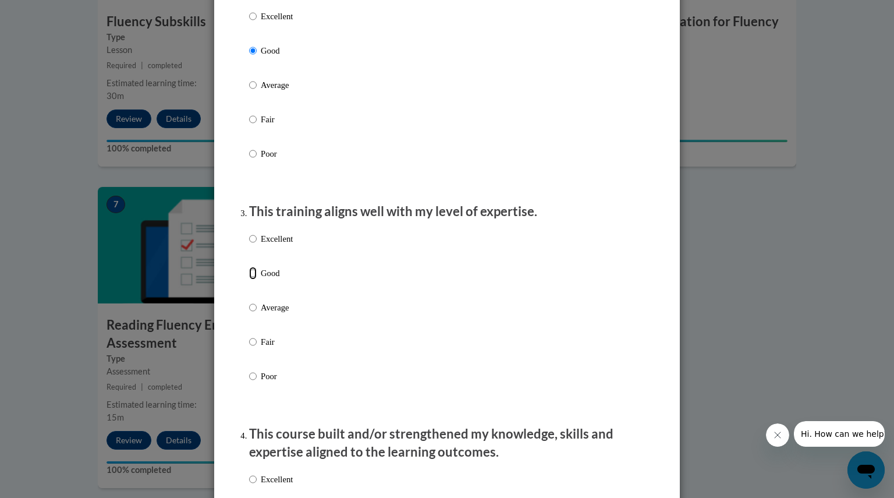
click at [249, 279] on input "Good" at bounding box center [253, 273] width 8 height 13
radio input "true"
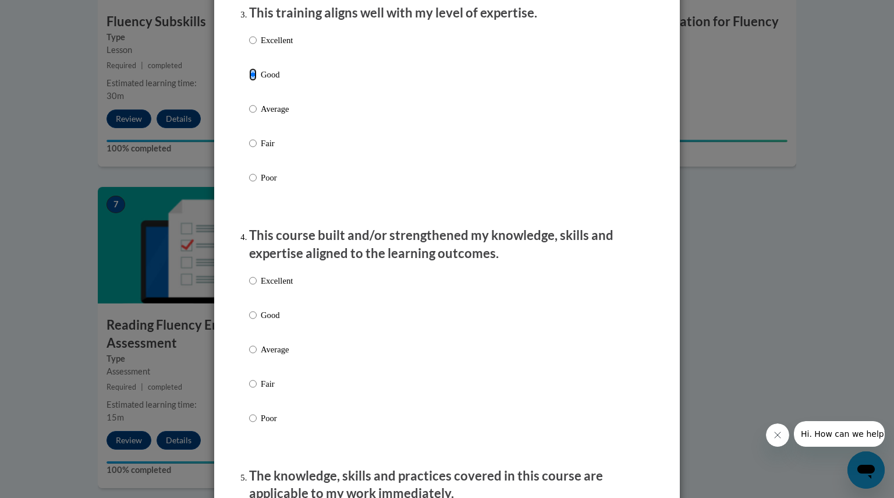
scroll to position [621, 0]
click at [249, 321] on input "Good" at bounding box center [253, 314] width 8 height 13
radio input "true"
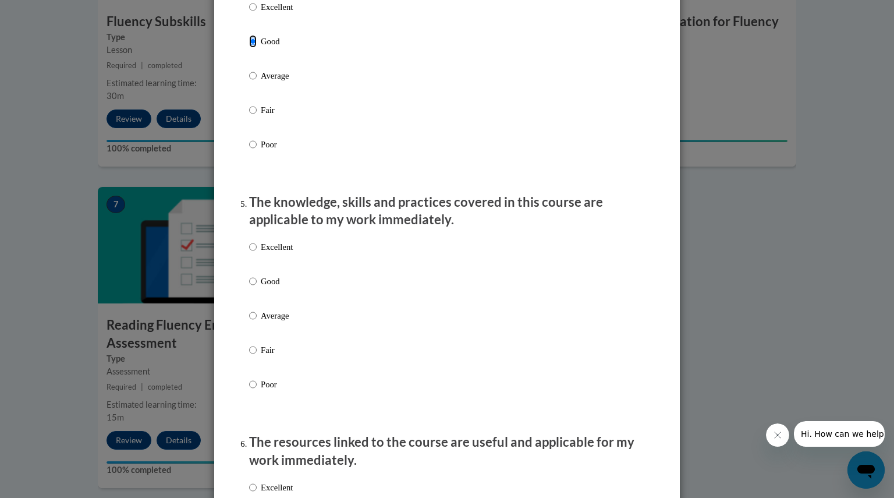
scroll to position [895, 0]
click at [249, 287] on input "Good" at bounding box center [253, 280] width 8 height 13
radio input "true"
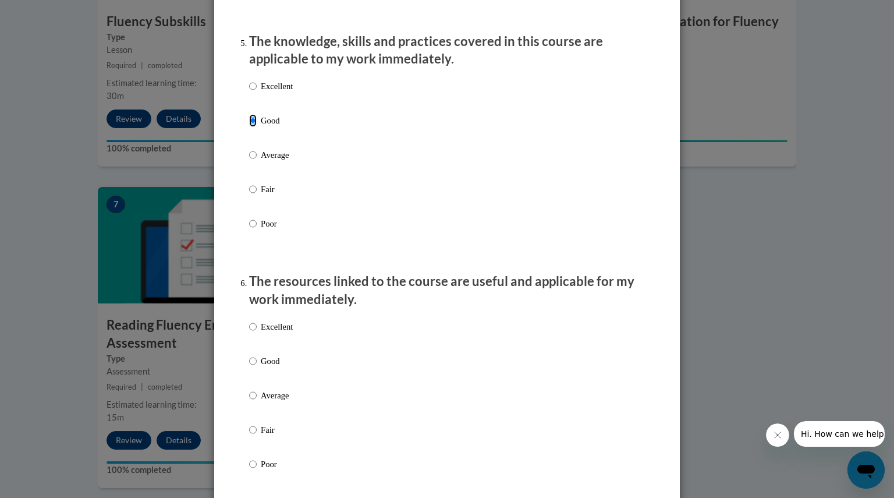
scroll to position [1061, 0]
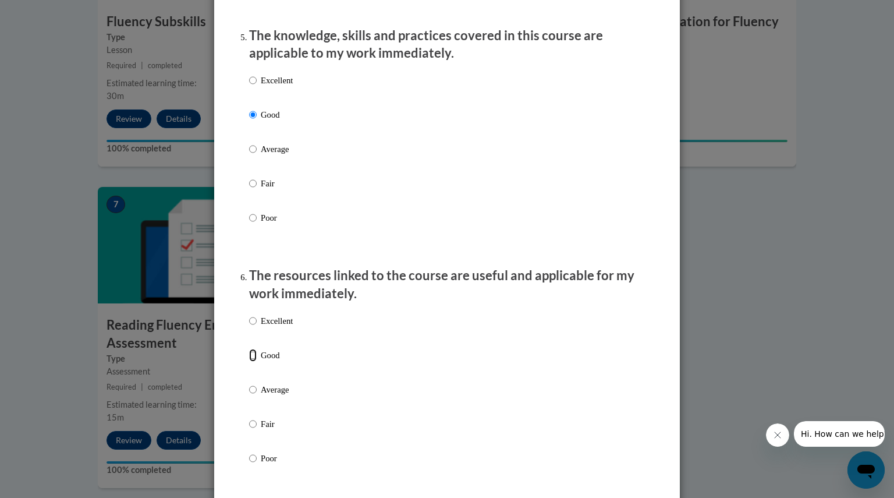
click at [249, 362] on input "Good" at bounding box center [253, 355] width 8 height 13
radio input "true"
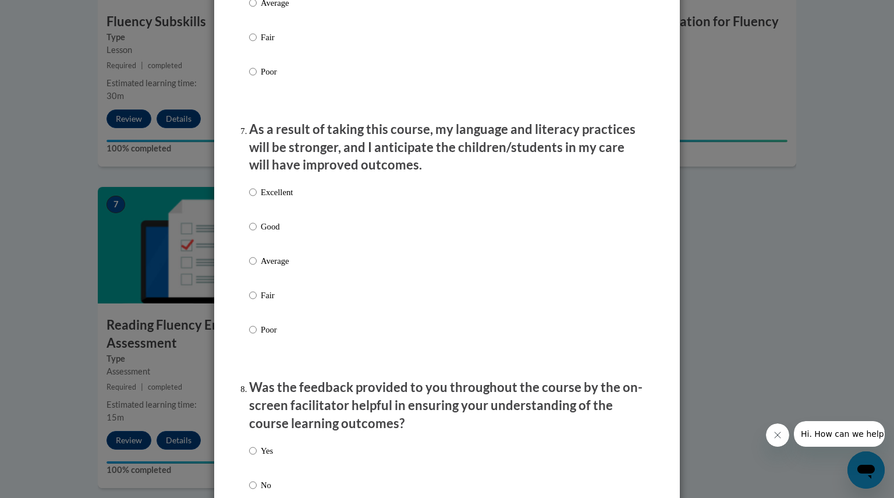
scroll to position [1447, 0]
click at [250, 233] on input "Good" at bounding box center [253, 226] width 8 height 13
radio input "true"
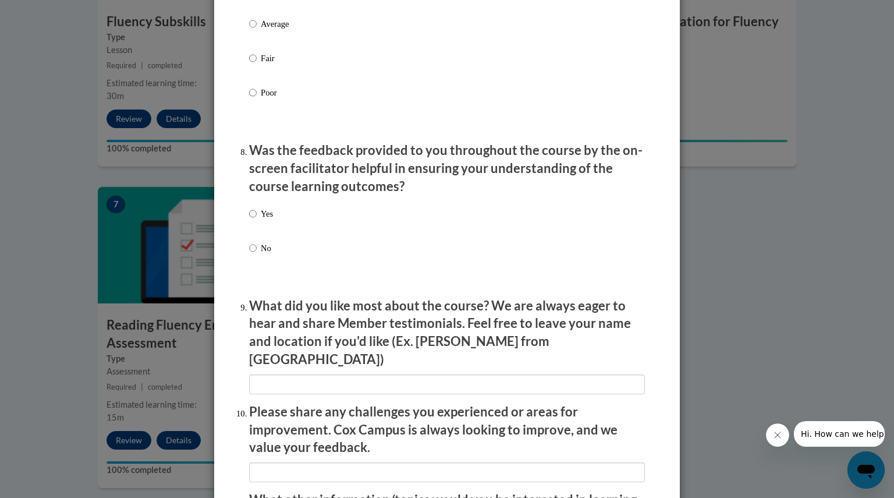
scroll to position [1687, 0]
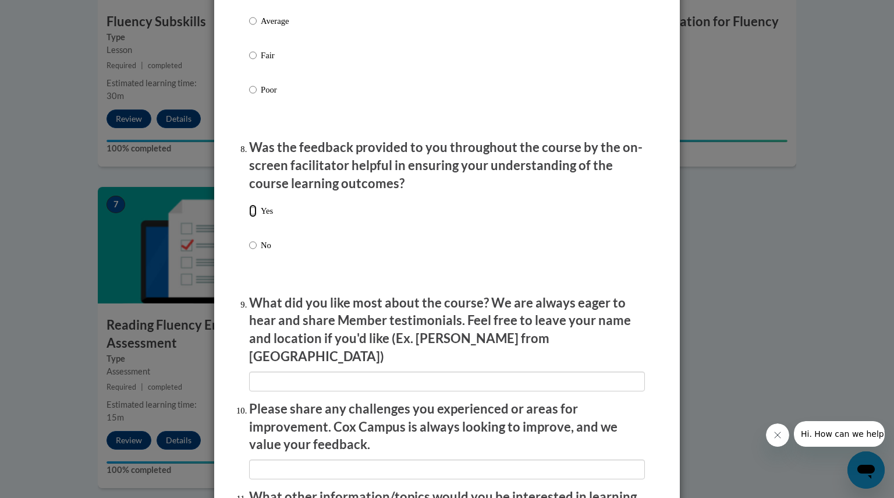
click at [249, 217] on input "Yes" at bounding box center [253, 210] width 8 height 13
radio input "true"
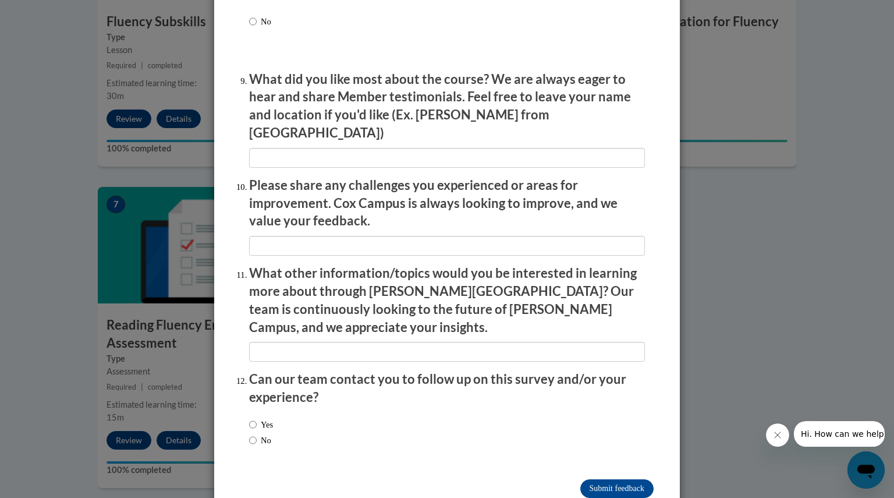
scroll to position [1923, 0]
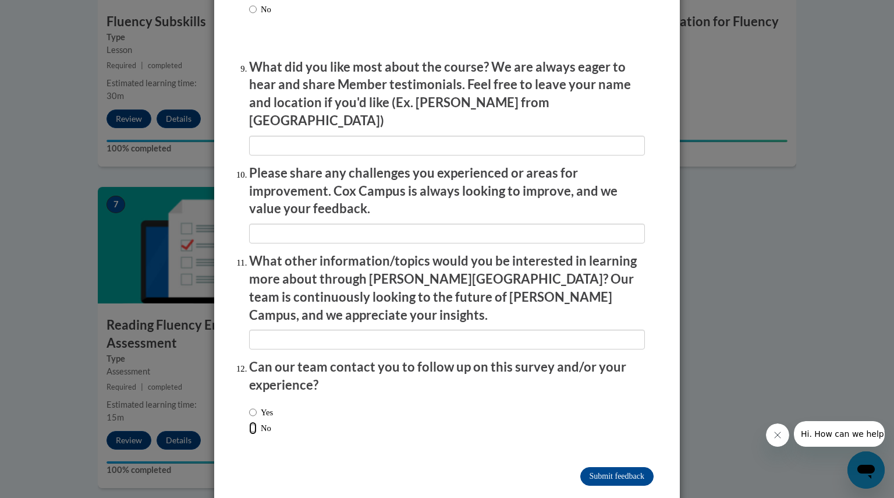
click at [249, 422] on input "No" at bounding box center [253, 428] width 8 height 13
radio input "true"
click at [625, 467] on input "Submit feedback" at bounding box center [616, 476] width 73 height 19
click at [620, 467] on input "Submitting" at bounding box center [616, 476] width 73 height 19
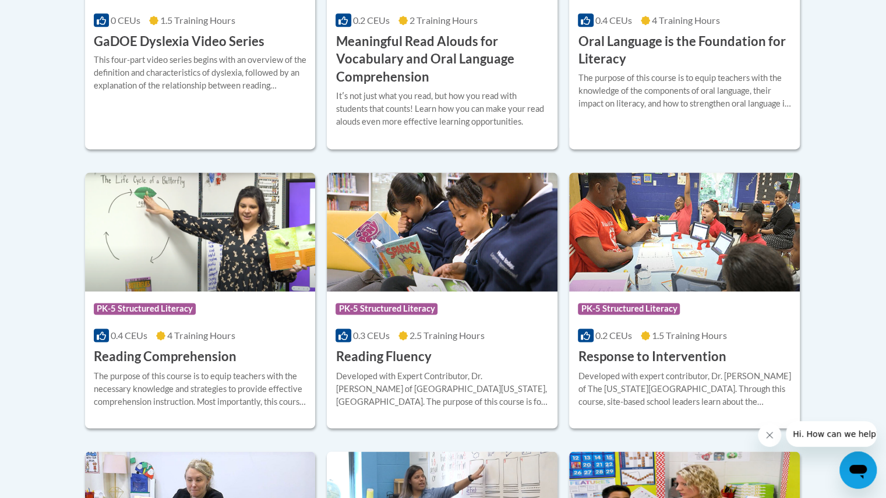
scroll to position [958, 0]
